Goal: Use online tool/utility: Utilize a website feature to perform a specific function

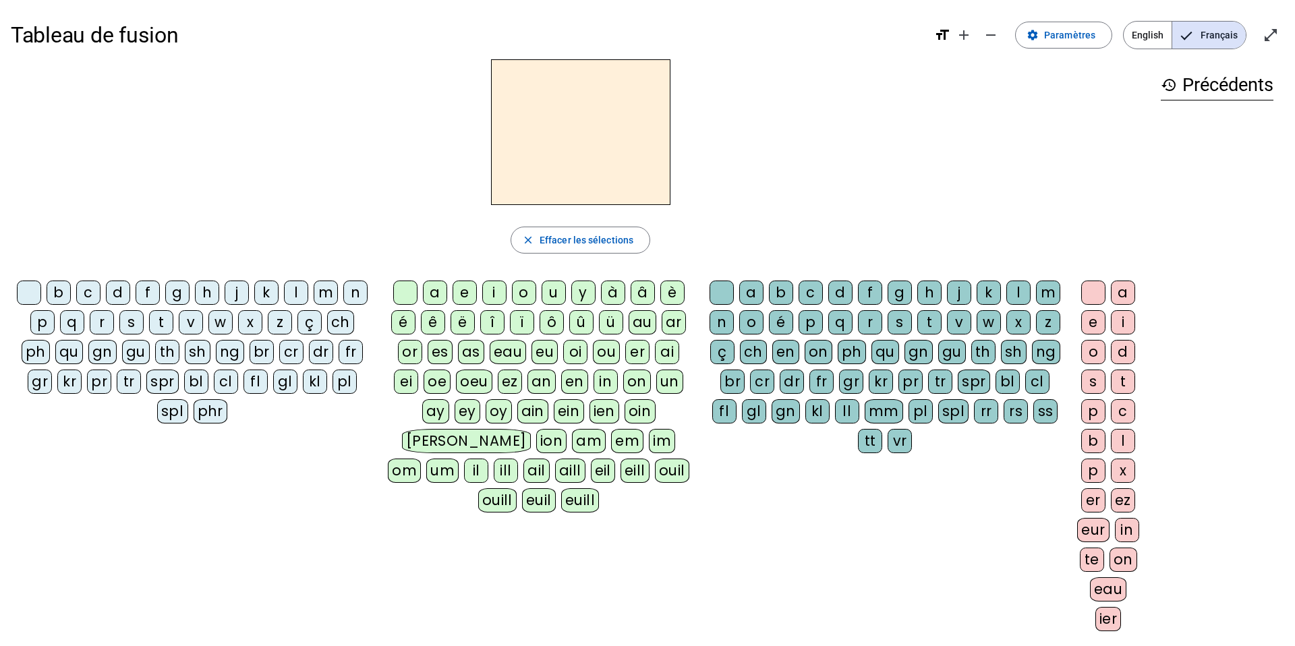
click at [42, 221] on div "p" at bounding box center [42, 322] width 24 height 24
click at [439, 221] on div "a" at bounding box center [435, 293] width 24 height 24
click at [722, 221] on div "n" at bounding box center [721, 322] width 24 height 24
click at [59, 221] on div "b" at bounding box center [59, 293] width 24 height 24
click at [839, 221] on div "c" at bounding box center [1123, 411] width 24 height 24
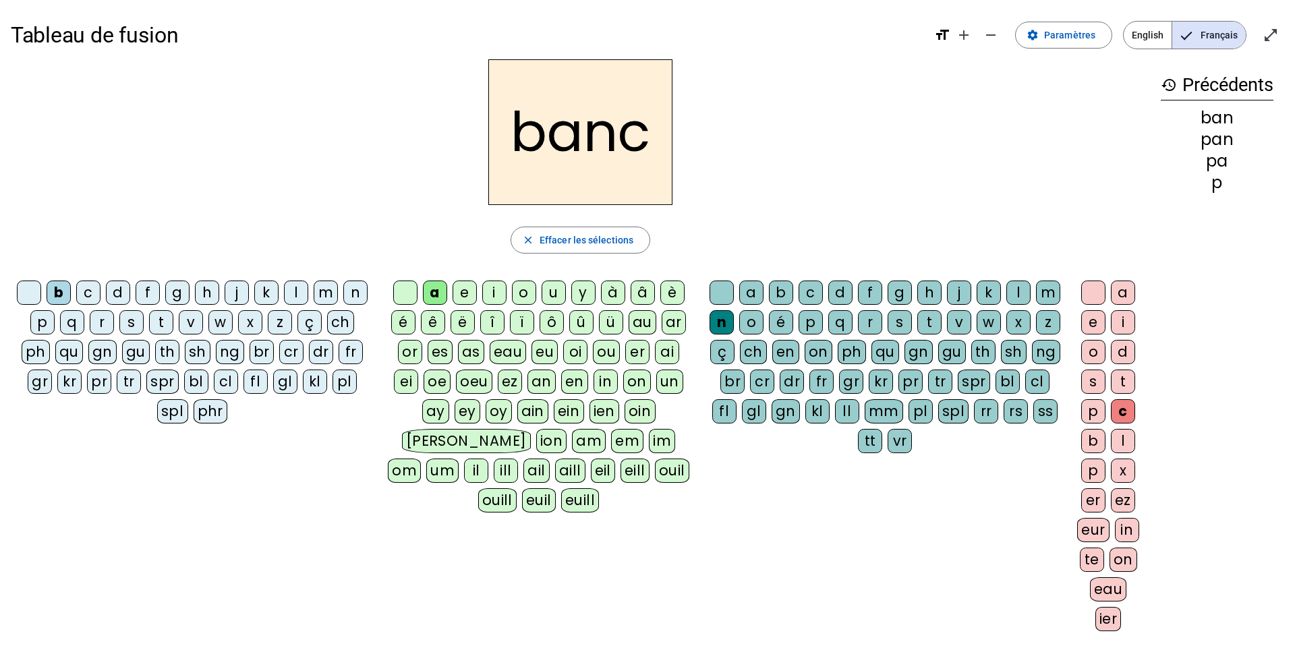
click at [193, 221] on div "bl" at bounding box center [196, 382] width 24 height 24
click at [753, 221] on div "ch" at bounding box center [753, 352] width 27 height 24
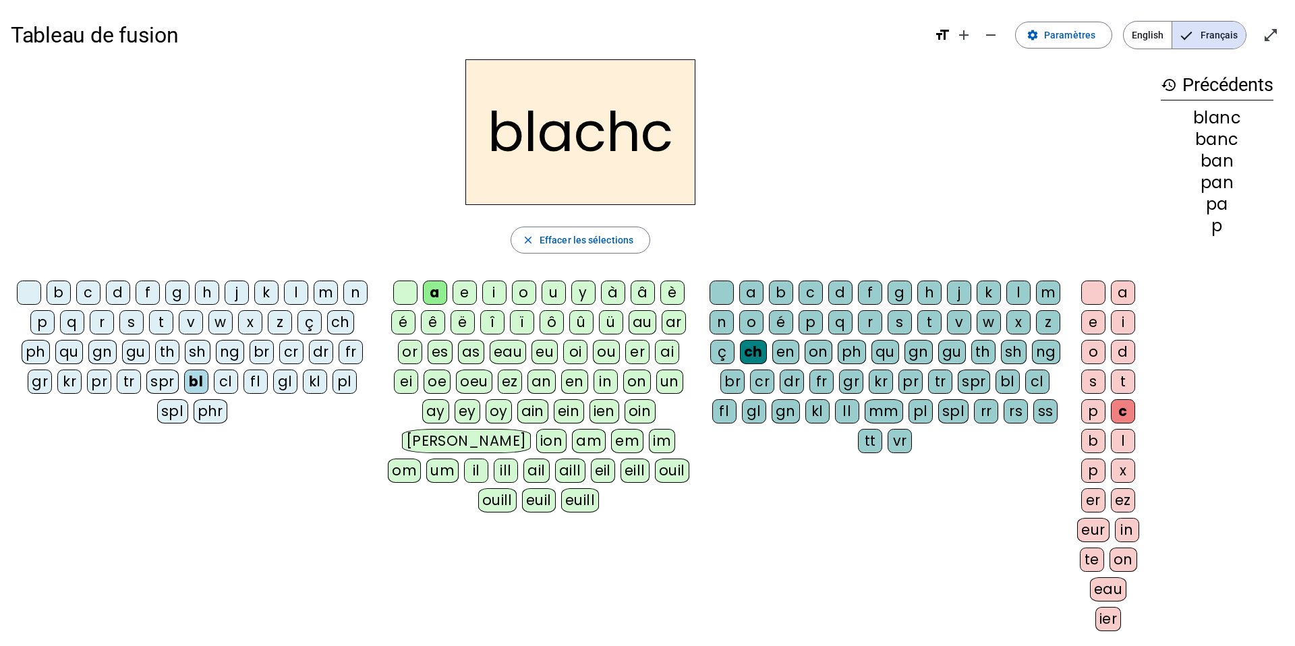
click at [674, 134] on h2 "blachc" at bounding box center [580, 132] width 230 height 146
click at [669, 134] on h2 "blachc" at bounding box center [580, 132] width 230 height 146
click at [722, 221] on div at bounding box center [721, 293] width 24 height 24
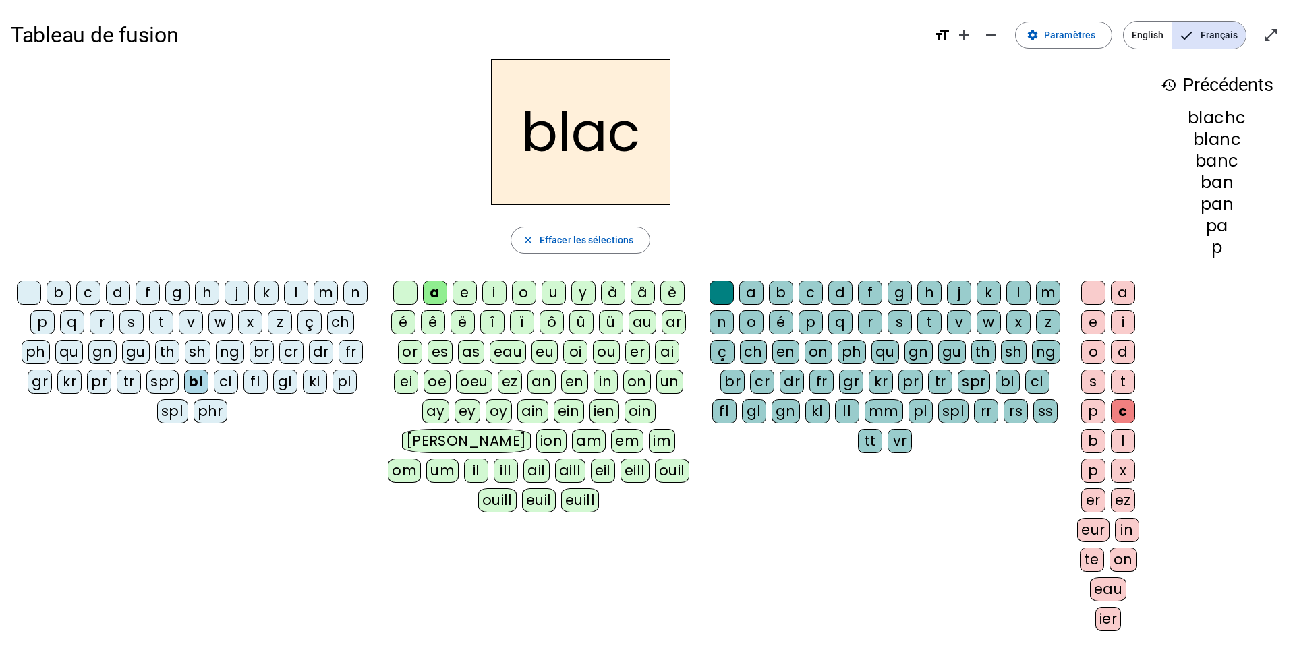
click at [719, 221] on div at bounding box center [721, 293] width 24 height 24
click at [402, 221] on div at bounding box center [405, 293] width 24 height 24
click at [839, 221] on div at bounding box center [1093, 293] width 24 height 24
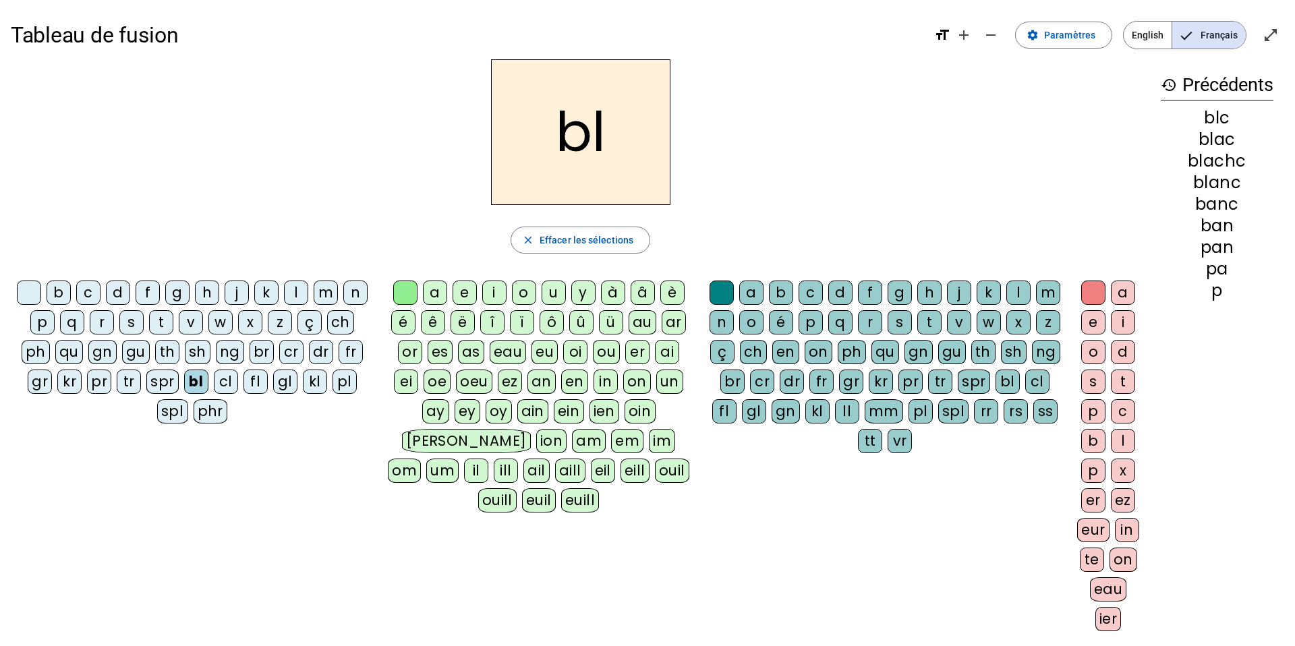
click at [434, 221] on div "a" at bounding box center [435, 293] width 24 height 24
click at [403, 221] on div at bounding box center [405, 293] width 24 height 24
click at [548, 221] on div "an" at bounding box center [541, 382] width 28 height 24
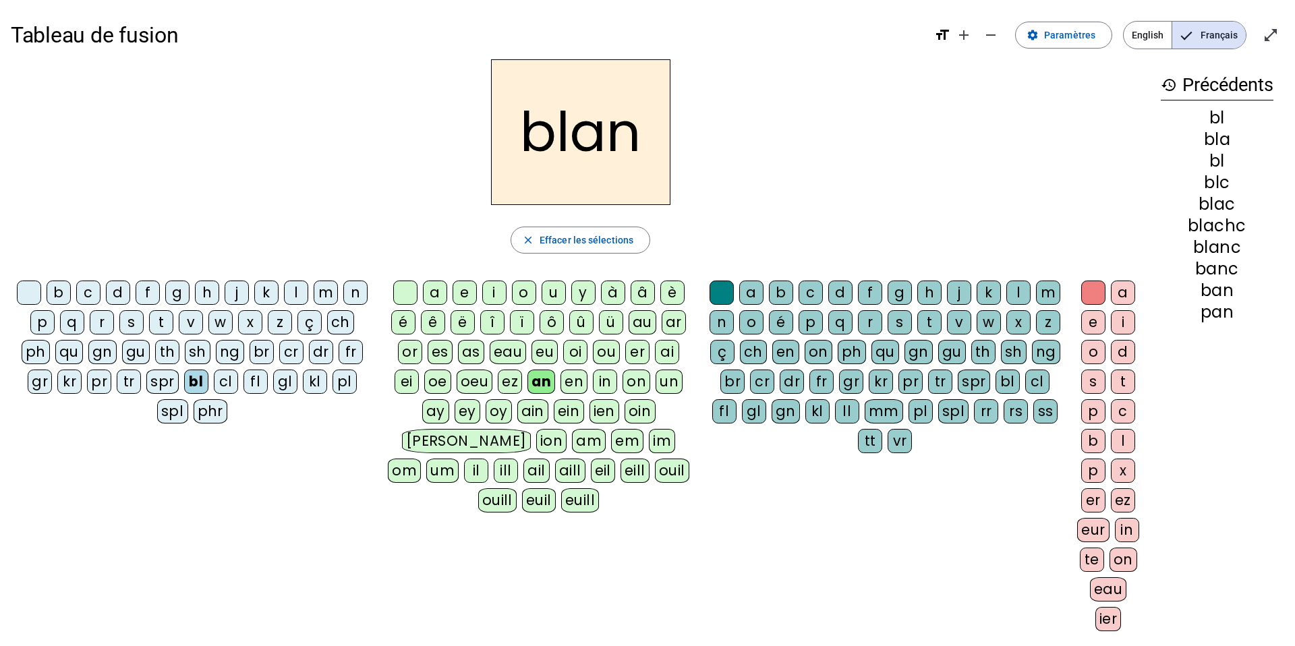
click at [757, 221] on div "ch" at bounding box center [753, 352] width 27 height 24
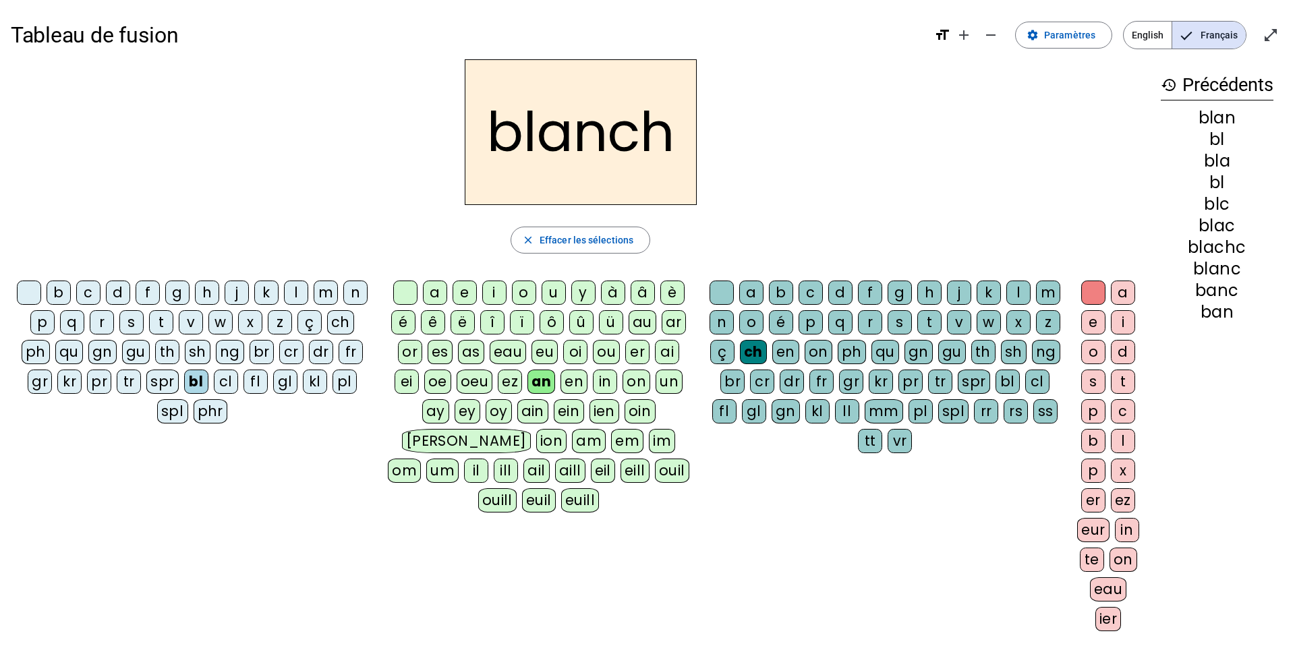
click at [839, 221] on div "e" at bounding box center [1093, 322] width 24 height 24
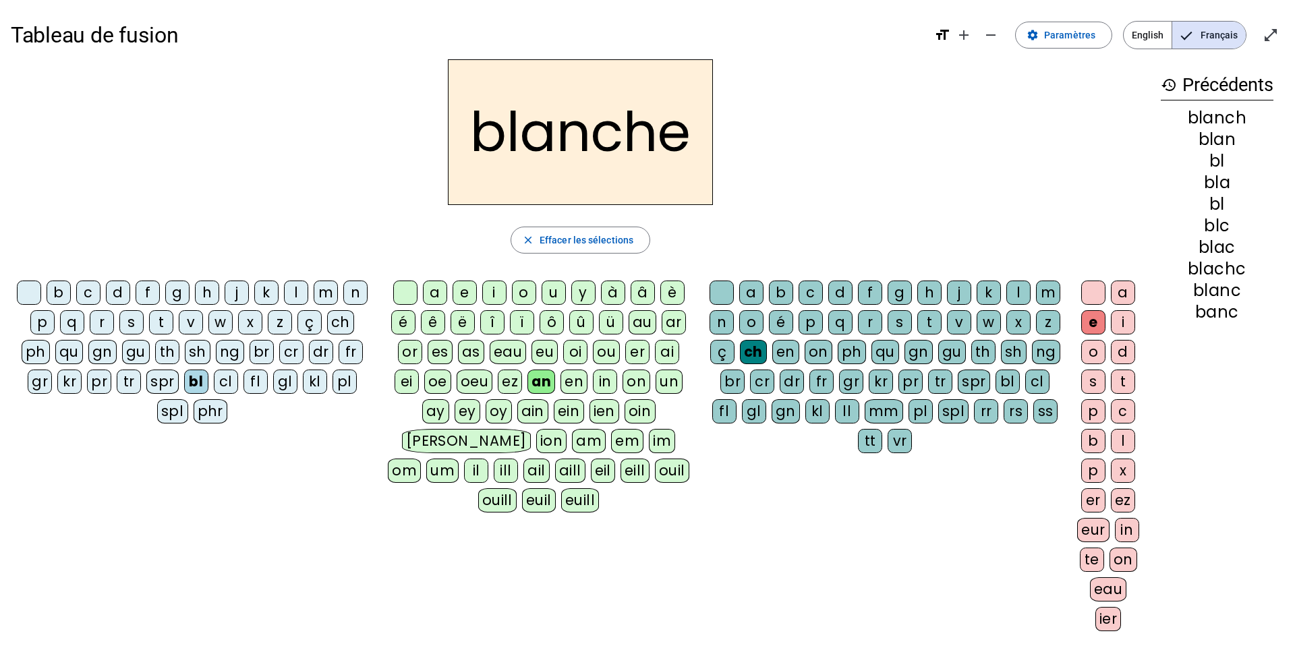
click at [27, 221] on div at bounding box center [29, 293] width 24 height 24
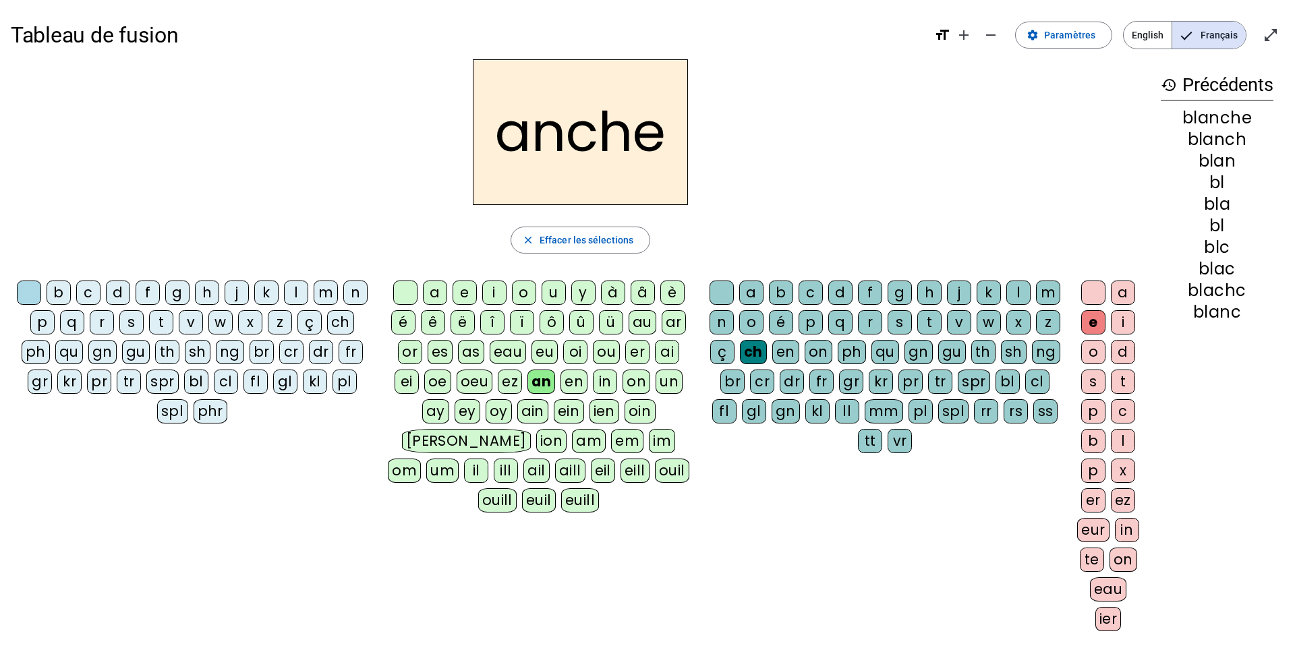
click at [207, 221] on div "h" at bounding box center [207, 293] width 24 height 24
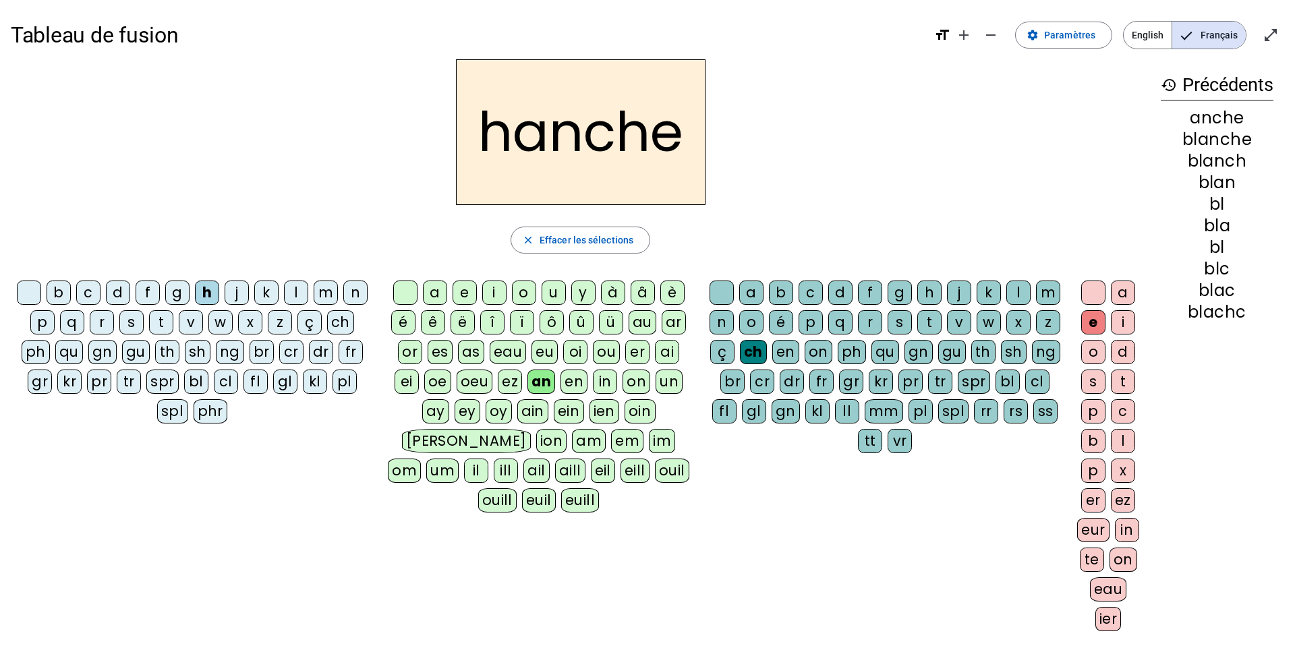
click at [30, 221] on div at bounding box center [29, 293] width 24 height 24
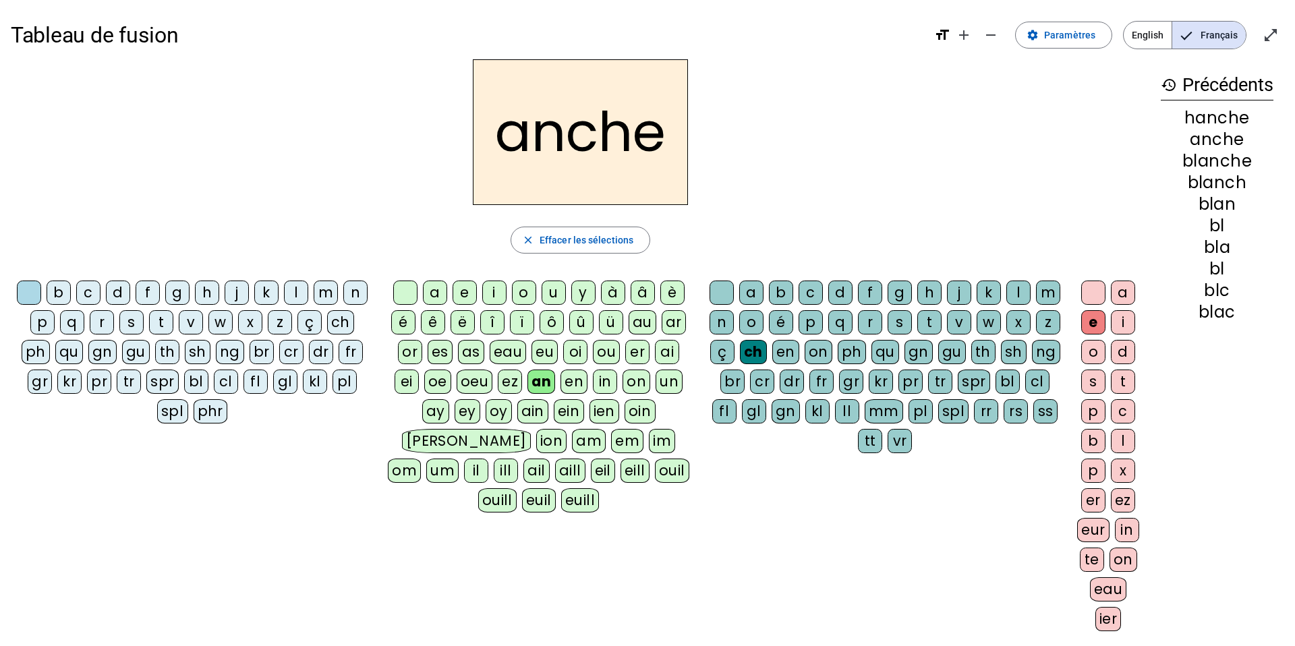
click at [123, 221] on div "tr" at bounding box center [129, 382] width 24 height 24
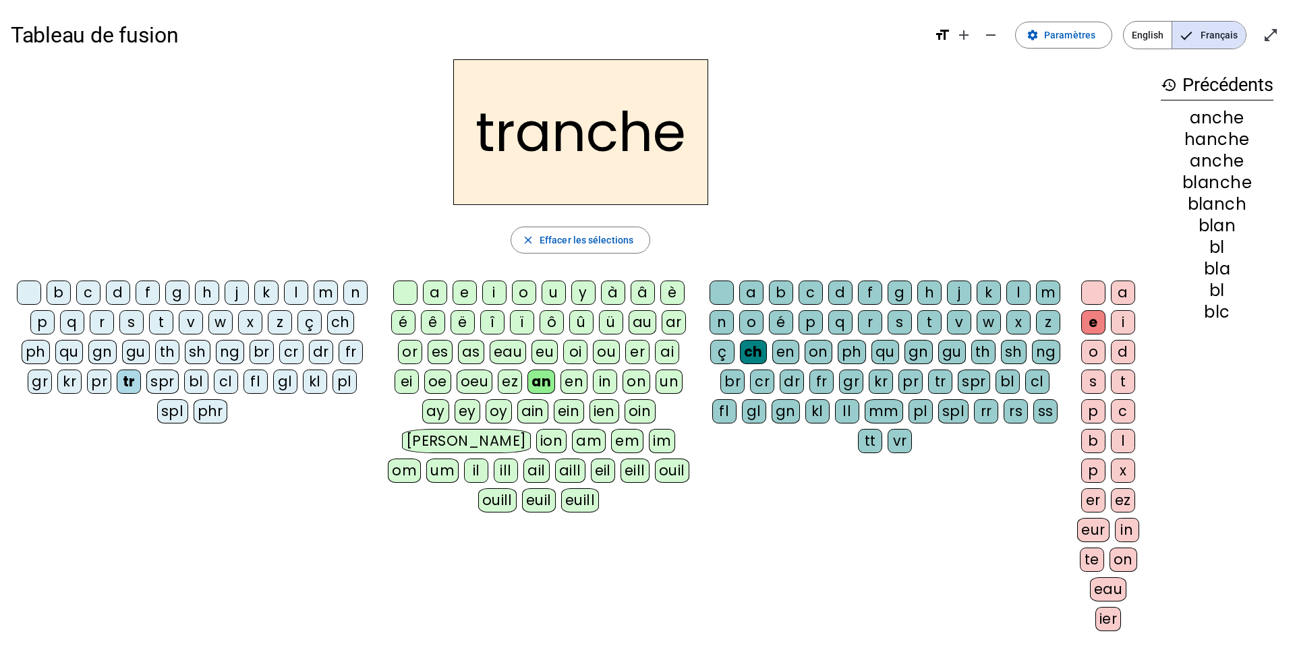
click at [29, 221] on div at bounding box center [29, 293] width 24 height 24
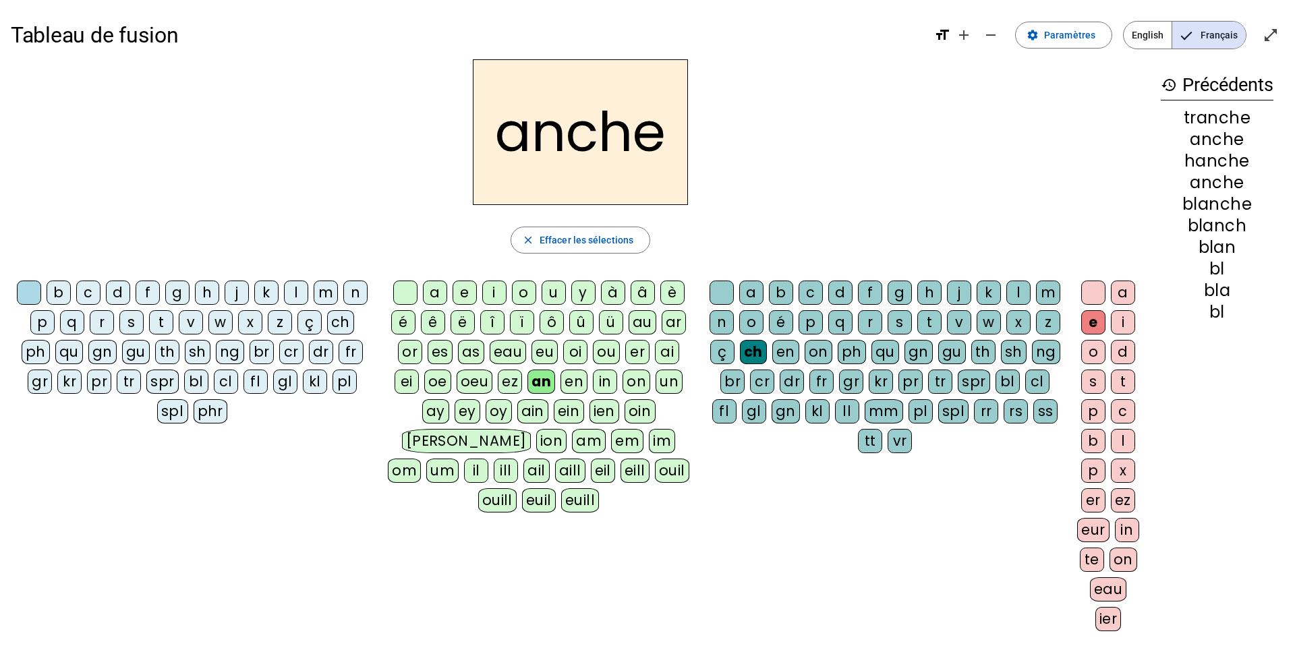
click at [262, 221] on div "br" at bounding box center [261, 352] width 24 height 24
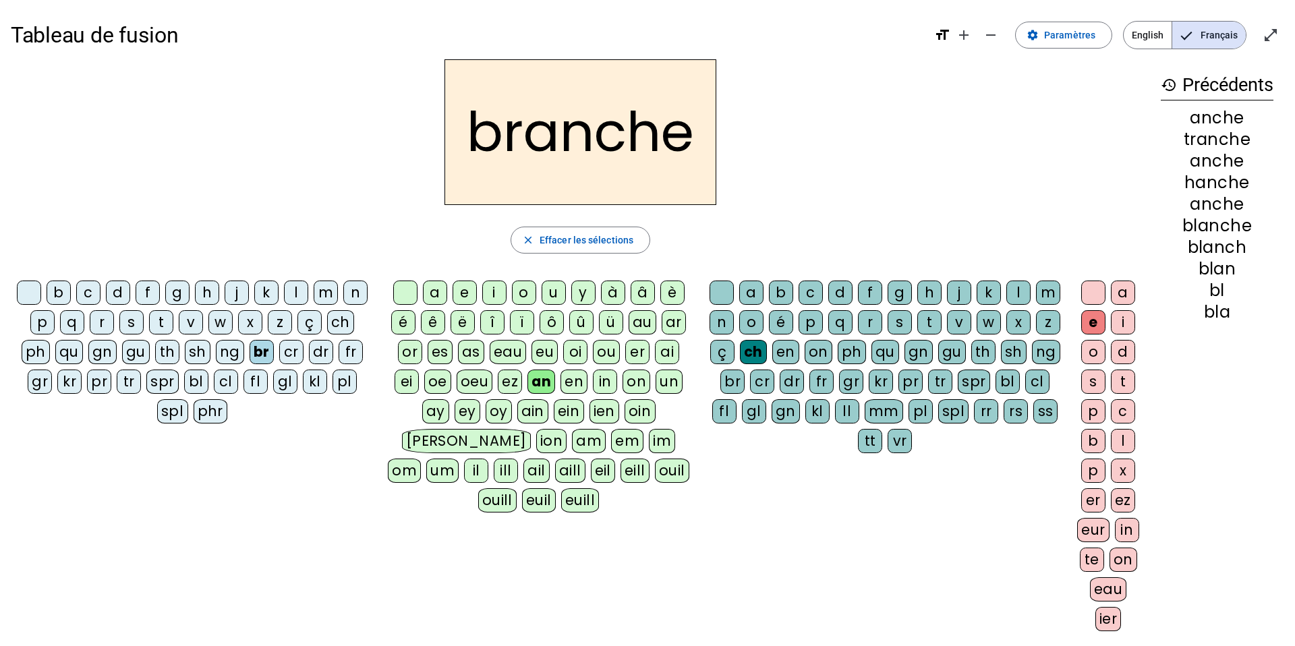
click at [28, 221] on div at bounding box center [29, 293] width 24 height 24
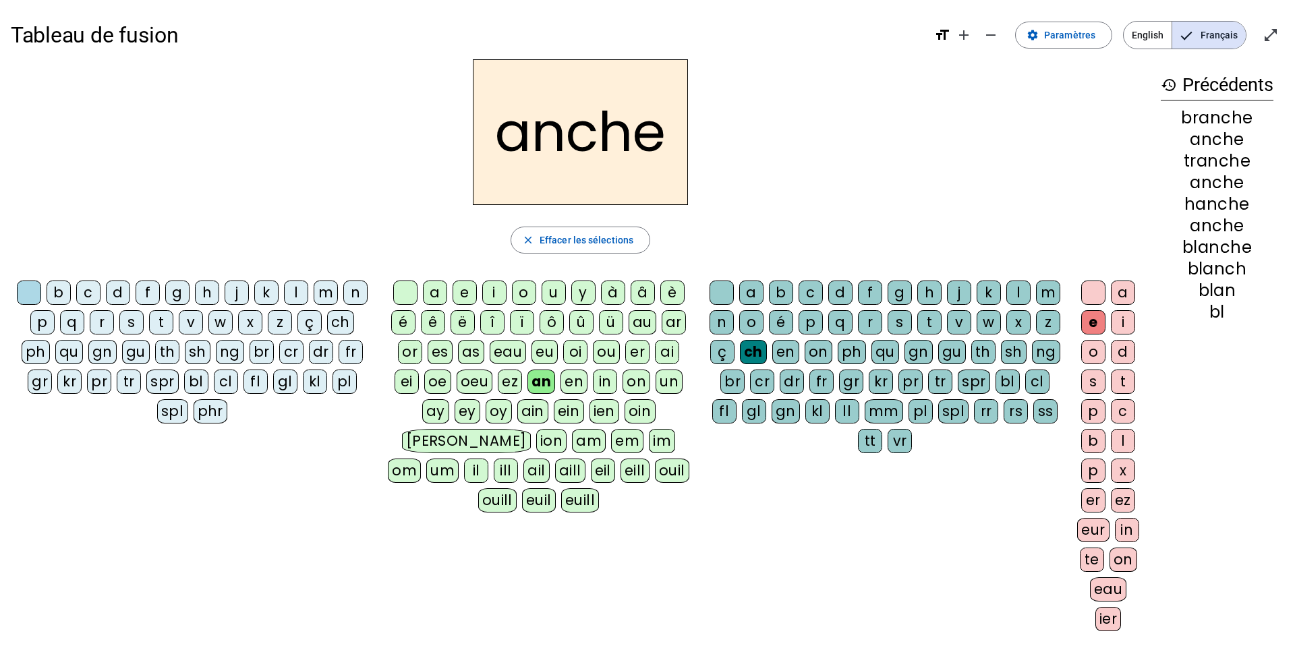
click at [323, 221] on div "m" at bounding box center [326, 293] width 24 height 24
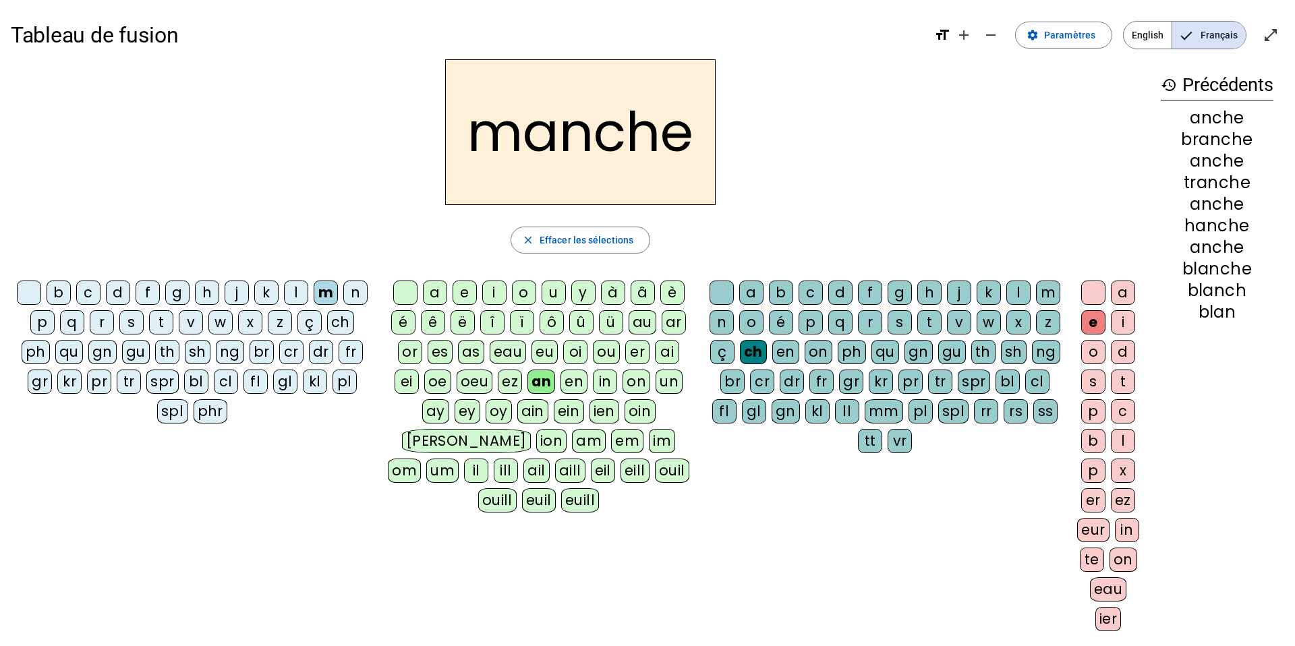
click at [404, 221] on div at bounding box center [405, 293] width 24 height 24
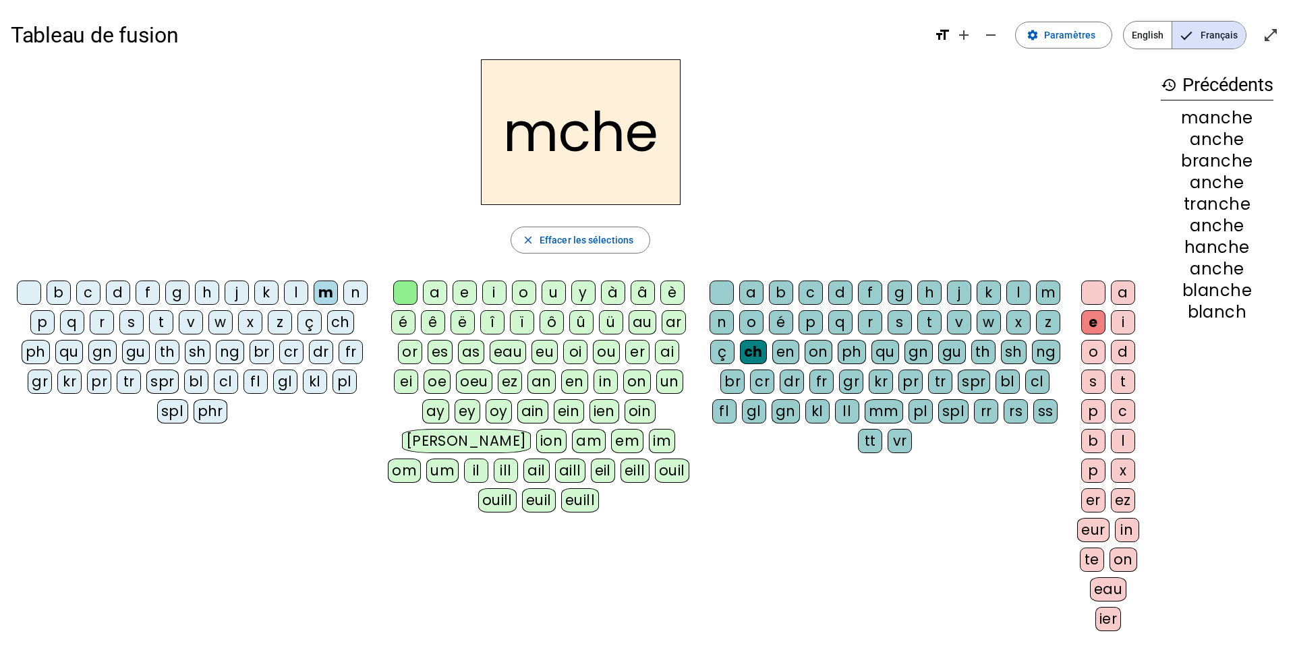
click at [608, 221] on div "ou" at bounding box center [606, 352] width 27 height 24
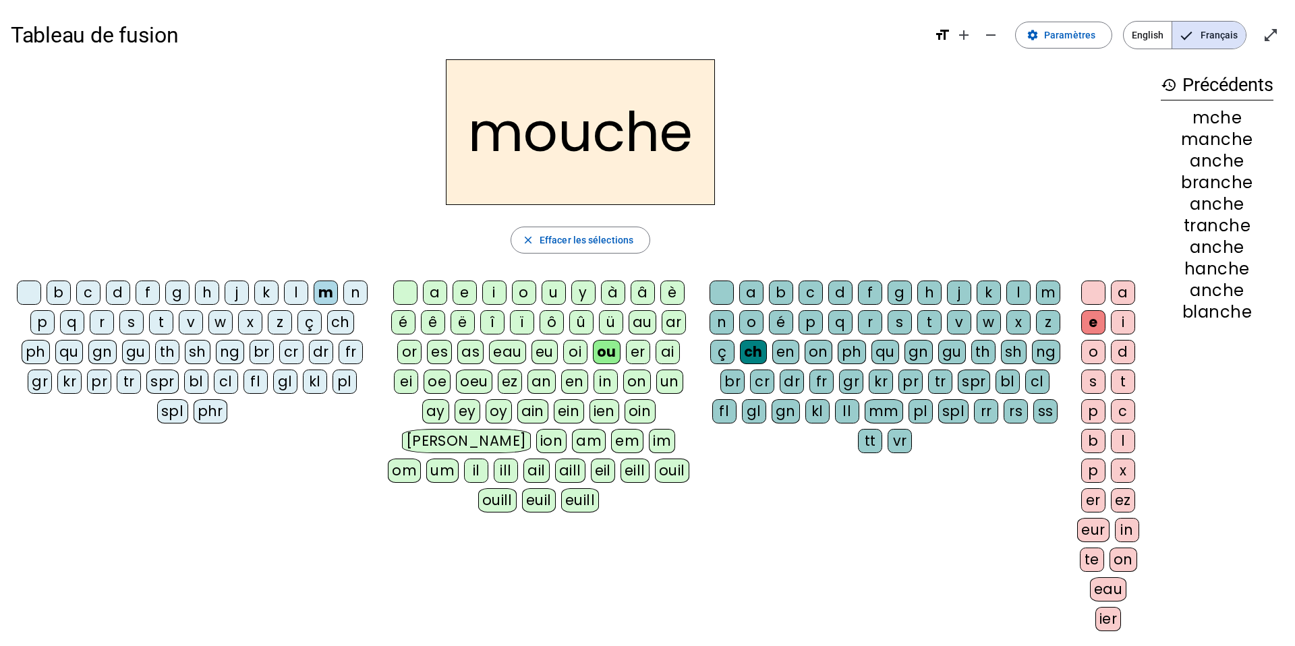
click at [28, 221] on div at bounding box center [29, 293] width 24 height 24
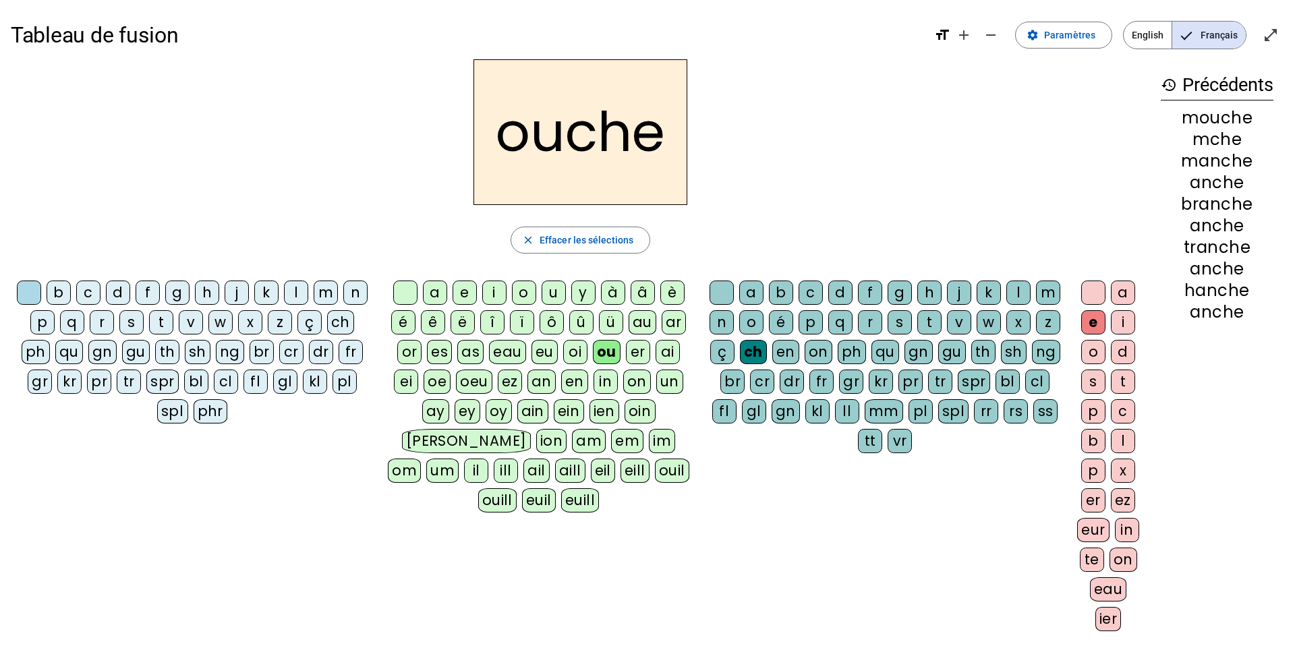
click at [61, 221] on div "b" at bounding box center [59, 293] width 24 height 24
